Goal: Task Accomplishment & Management: Manage account settings

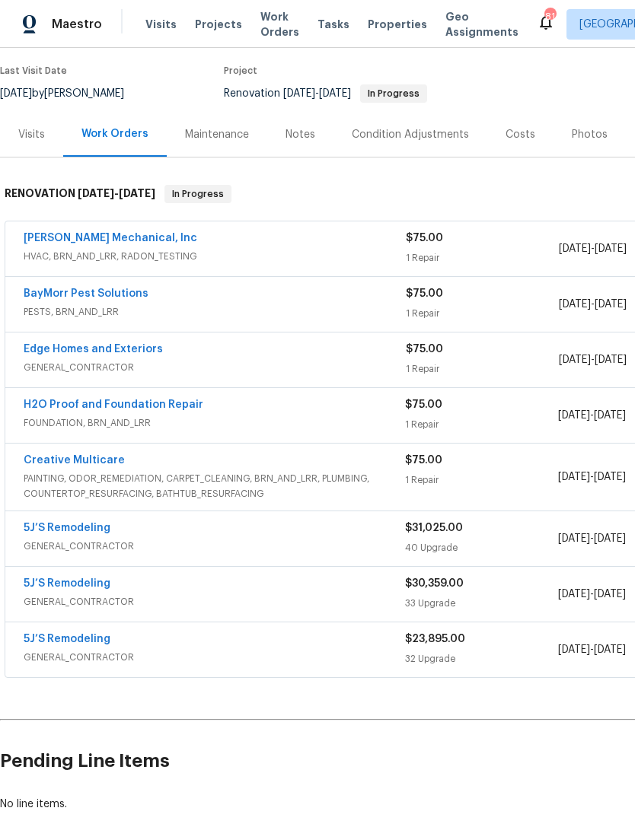
scroll to position [120, 0]
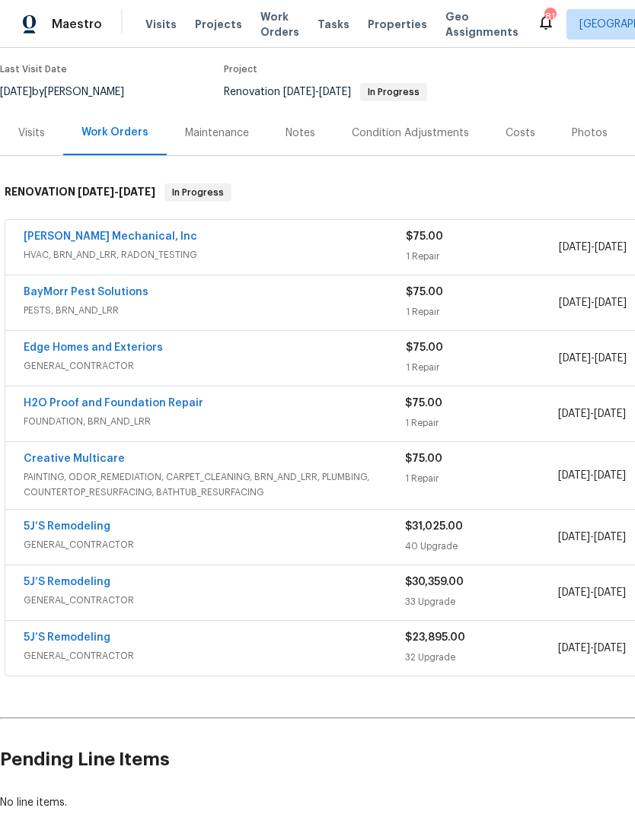
click at [30, 129] on div "Visits" at bounding box center [31, 133] width 27 height 15
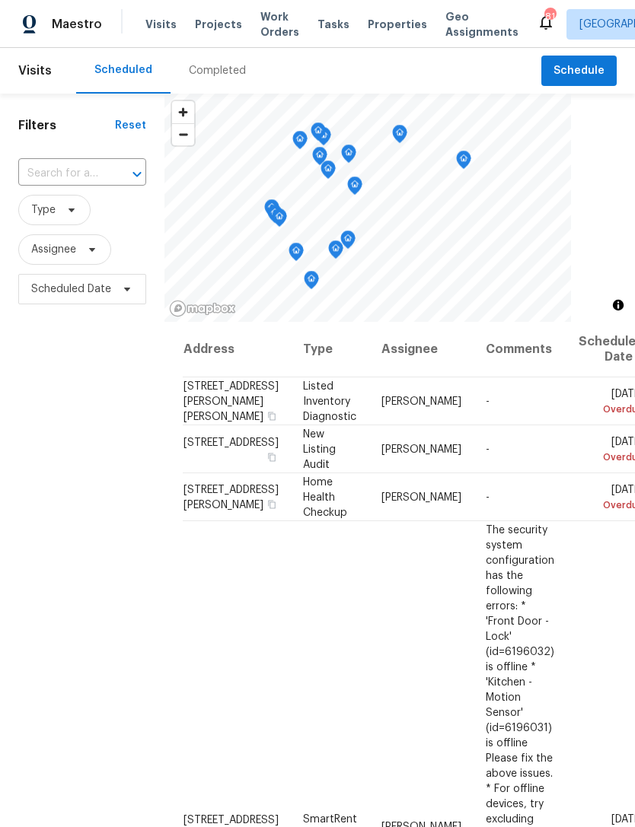
click at [65, 177] on input "text" at bounding box center [60, 174] width 85 height 24
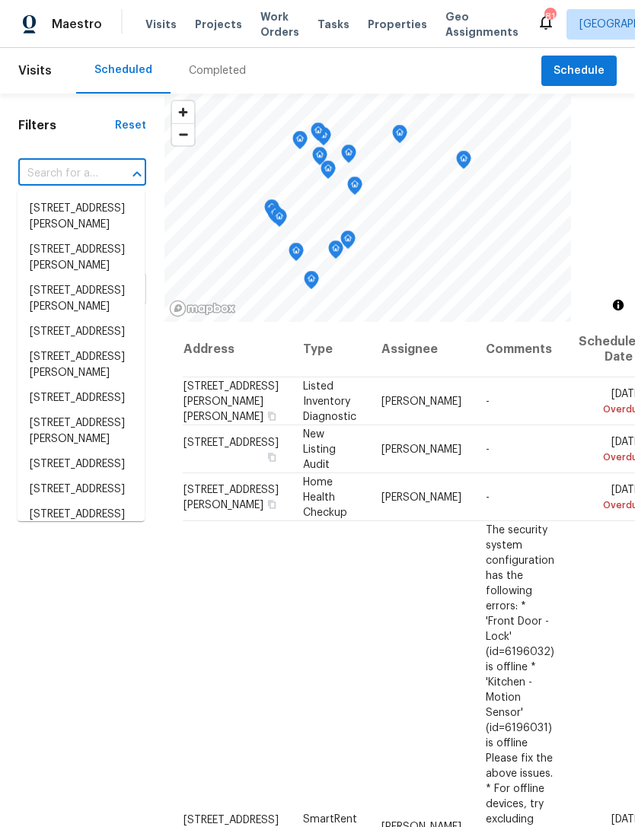
click at [46, 174] on input "text" at bounding box center [60, 174] width 85 height 24
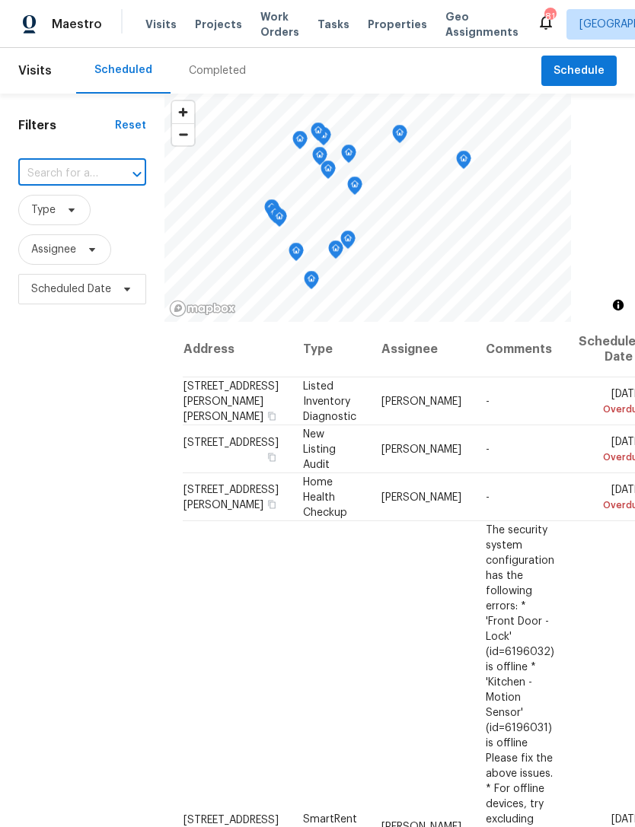
paste input "[STREET_ADDRESS][PERSON_NAME]"
type input "[STREET_ADDRESS][PERSON_NAME]"
click at [56, 224] on li "[STREET_ADDRESS][PERSON_NAME]" at bounding box center [81, 216] width 127 height 41
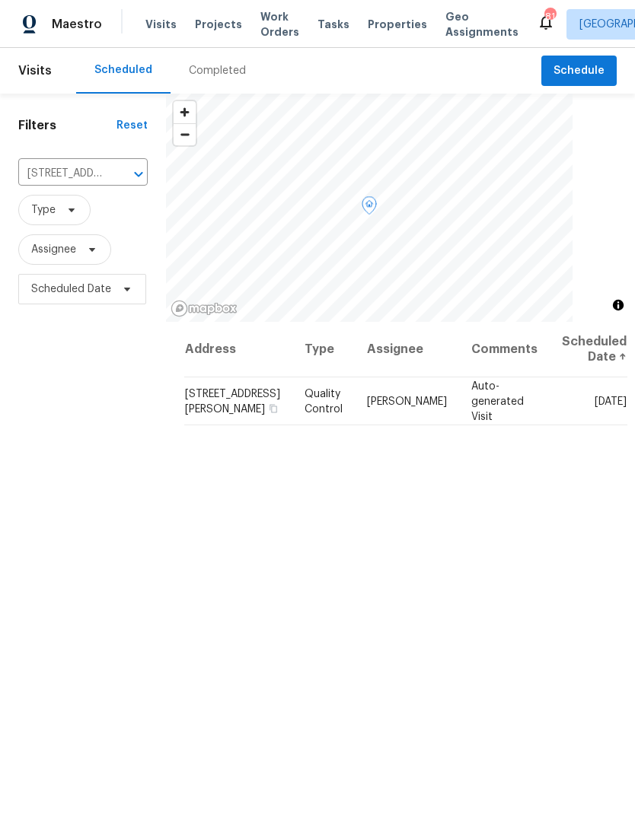
click at [0, 0] on icon at bounding box center [0, 0] width 0 height 0
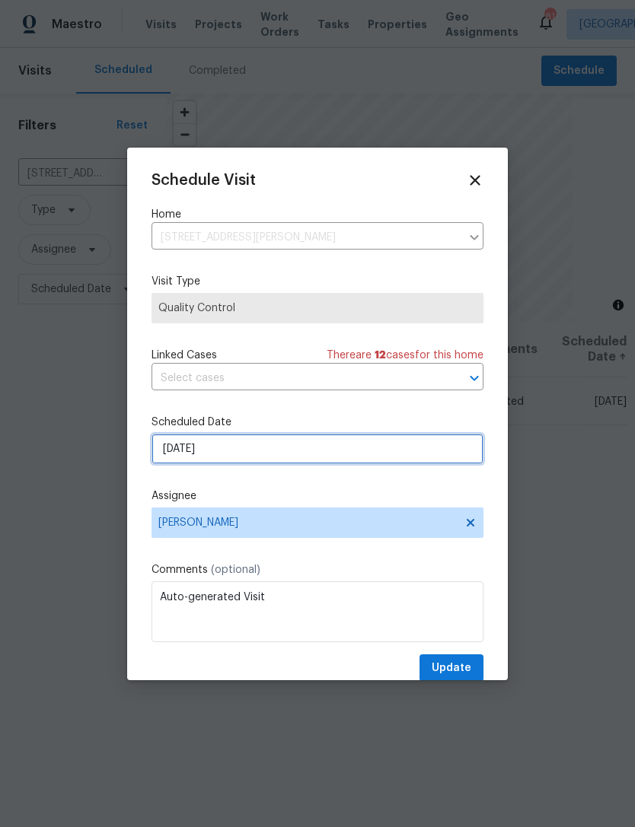
click at [281, 445] on input "[DATE]" at bounding box center [317, 449] width 332 height 30
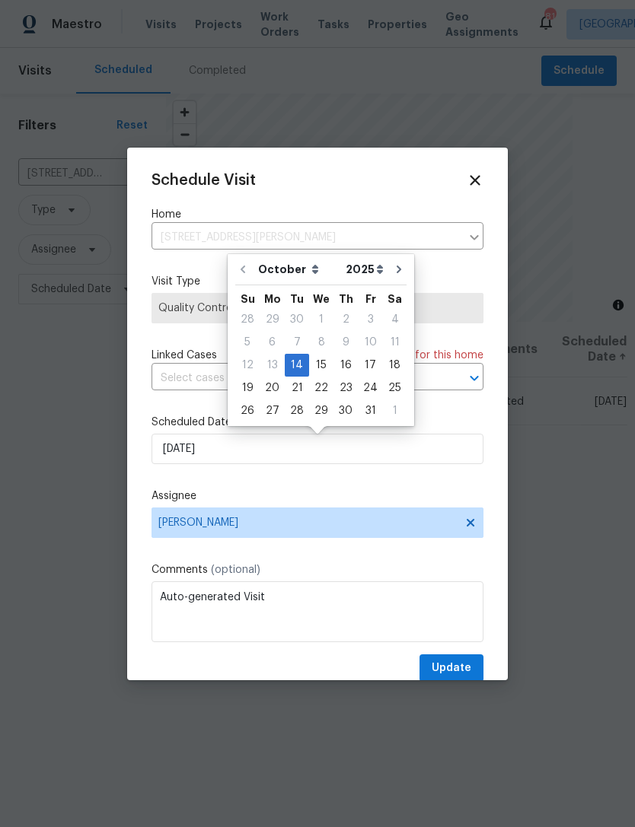
click at [477, 180] on icon at bounding box center [475, 180] width 17 height 17
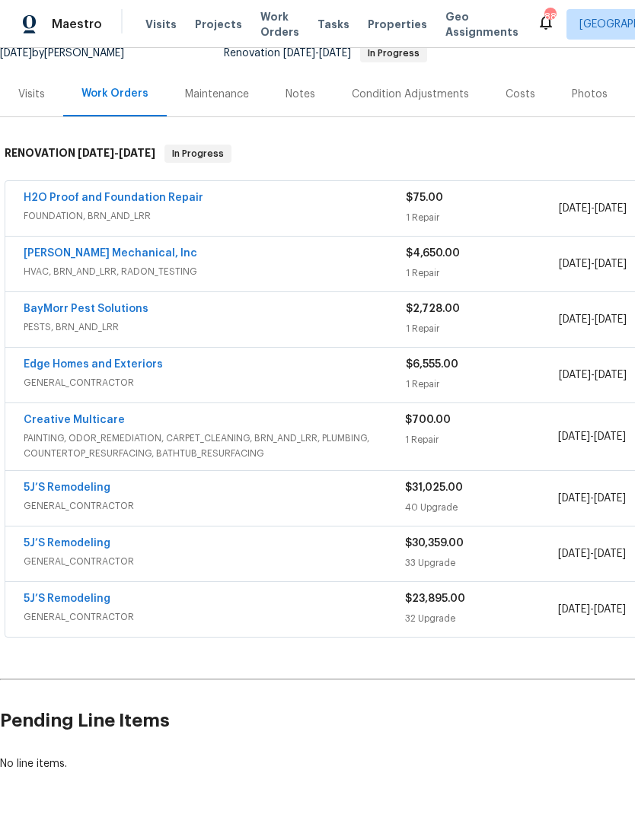
scroll to position [158, 0]
click at [285, 97] on div "Notes" at bounding box center [300, 95] width 30 height 15
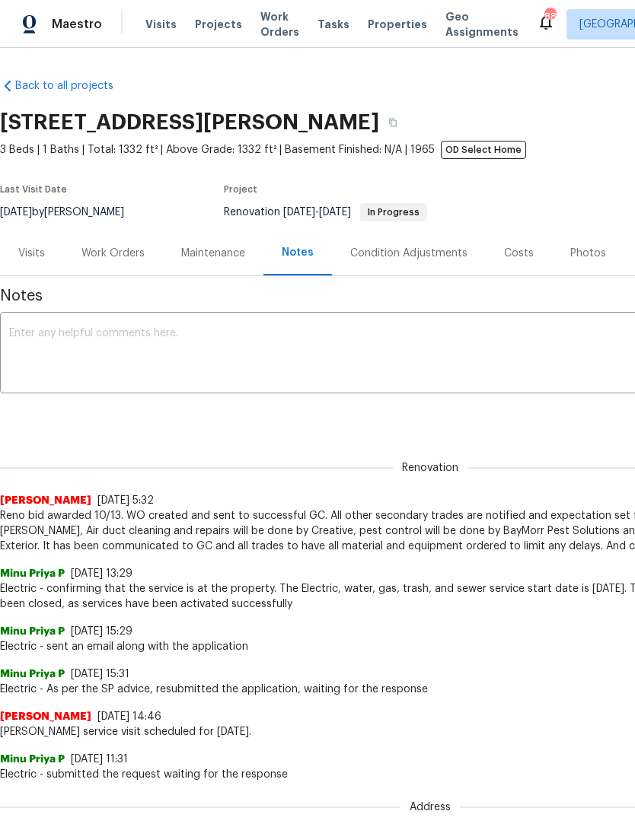
click at [107, 264] on div "Work Orders" at bounding box center [113, 253] width 100 height 45
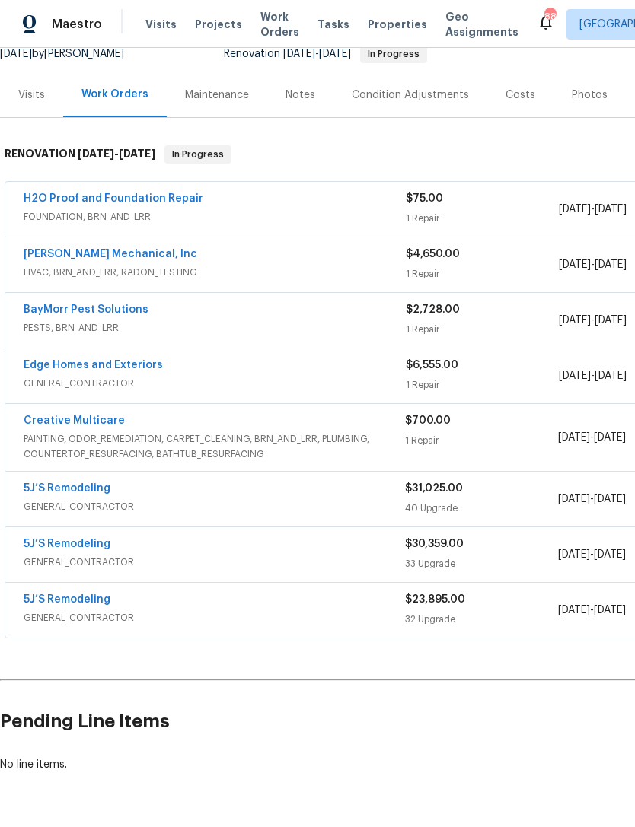
scroll to position [158, 0]
click at [61, 600] on link "5J’S Remodeling" at bounding box center [67, 600] width 87 height 11
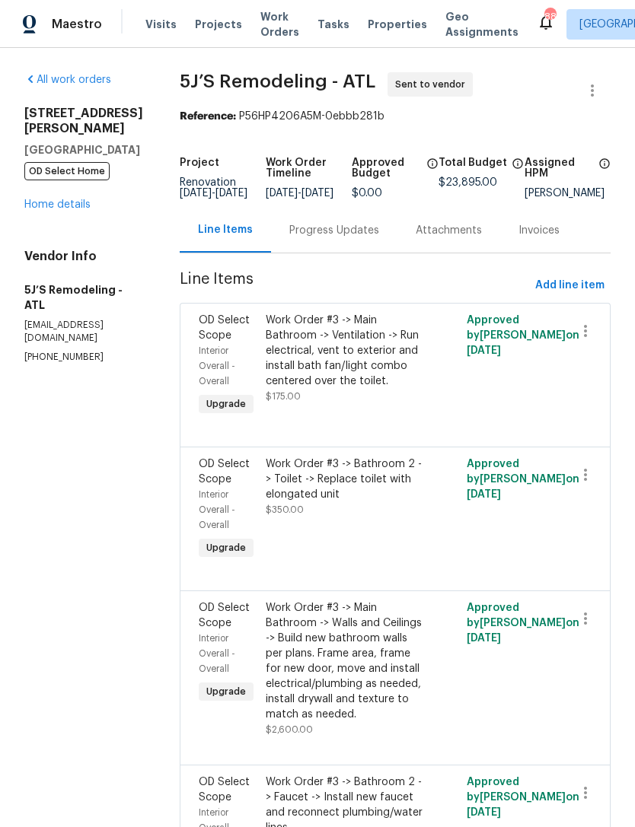
click at [353, 251] on div "Progress Updates" at bounding box center [334, 230] width 126 height 45
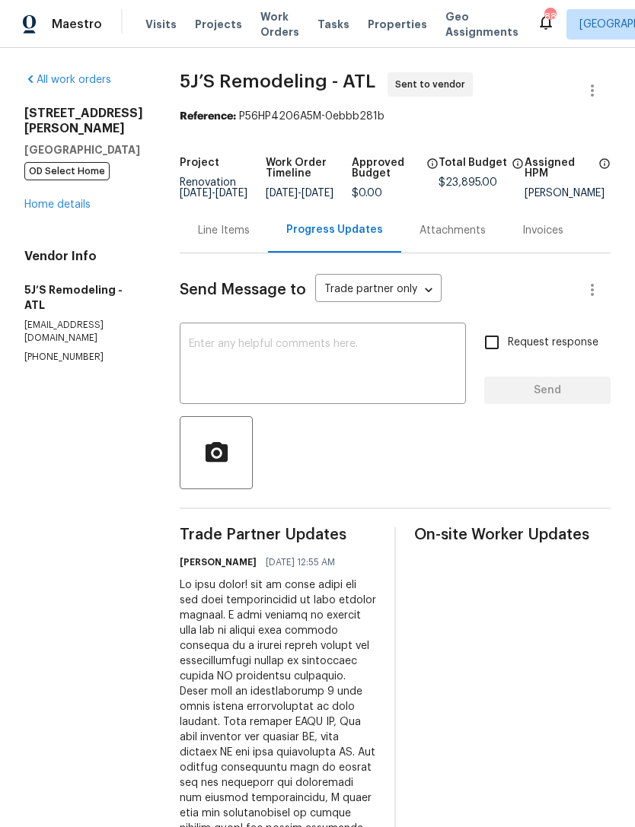
click at [43, 199] on link "Home details" at bounding box center [57, 204] width 66 height 11
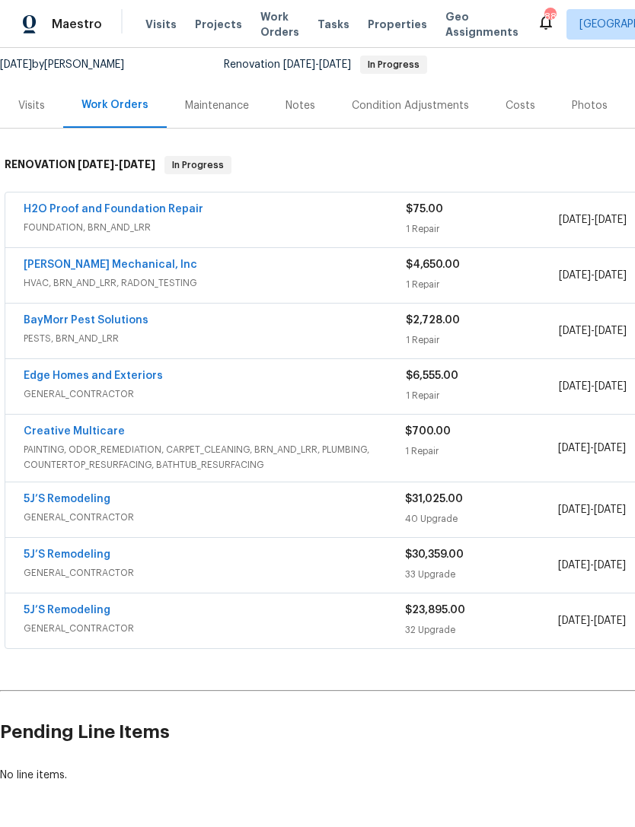
scroll to position [148, 0]
click at [88, 266] on link "JH Martin Mechanical, Inc" at bounding box center [111, 265] width 174 height 11
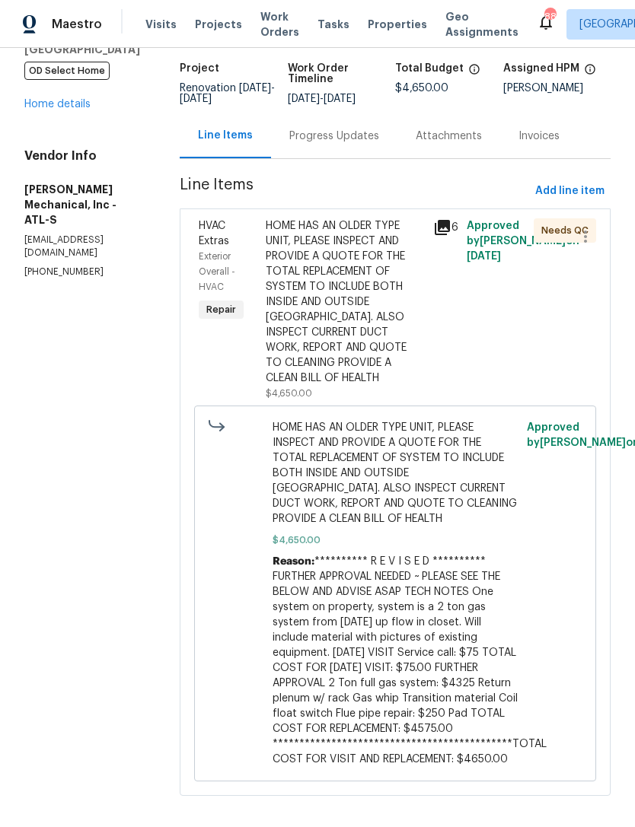
scroll to position [100, 0]
click at [367, 151] on div "Progress Updates" at bounding box center [334, 136] width 126 height 45
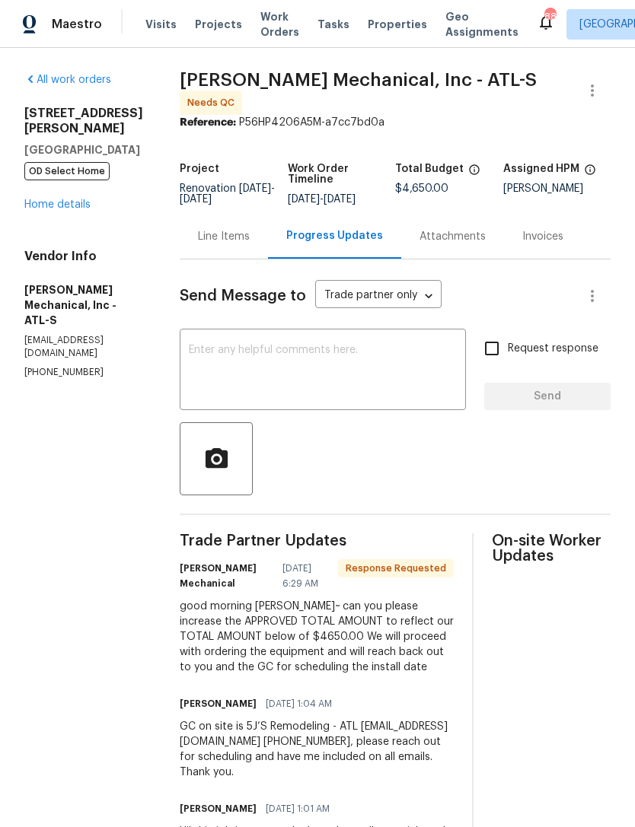
click at [56, 199] on link "Home details" at bounding box center [57, 204] width 66 height 11
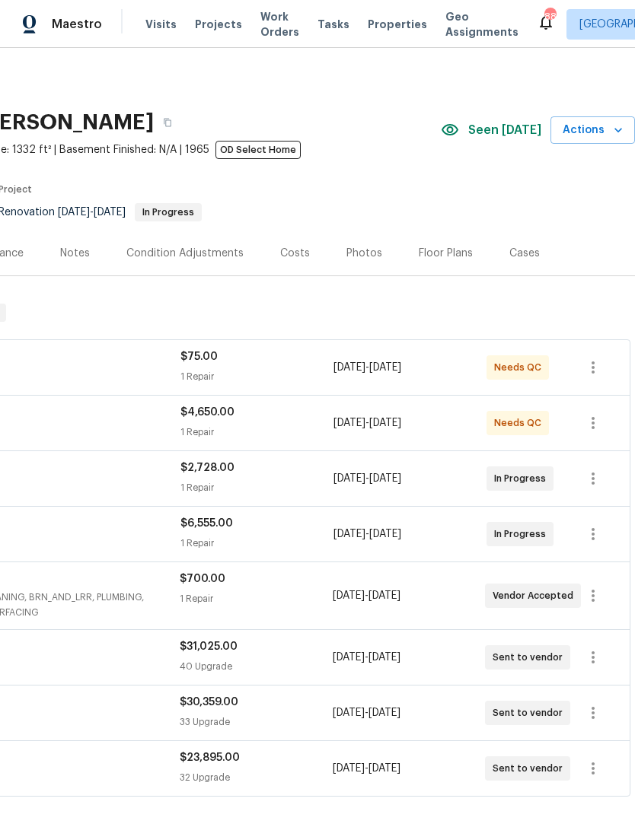
scroll to position [0, 225]
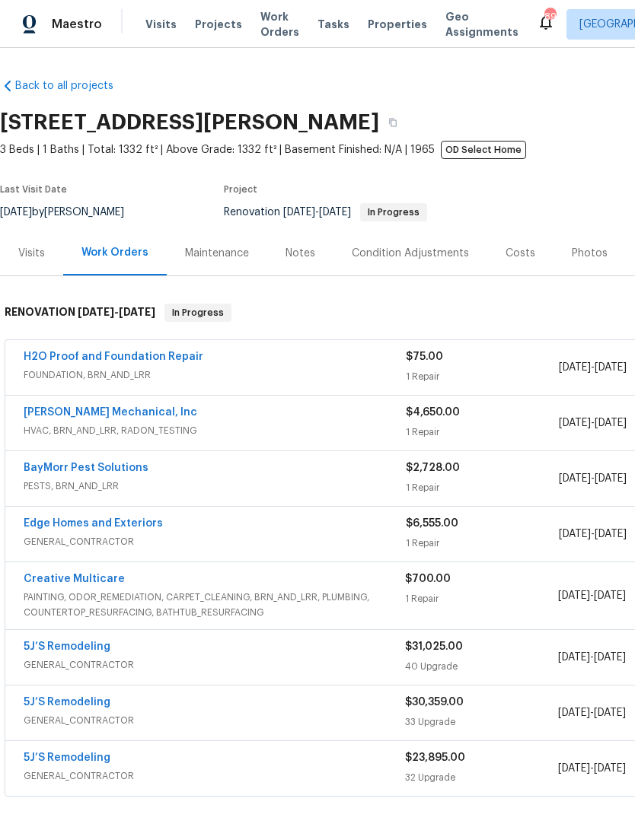
click at [304, 251] on div "Notes" at bounding box center [300, 253] width 30 height 15
